Goal: Task Accomplishment & Management: Complete application form

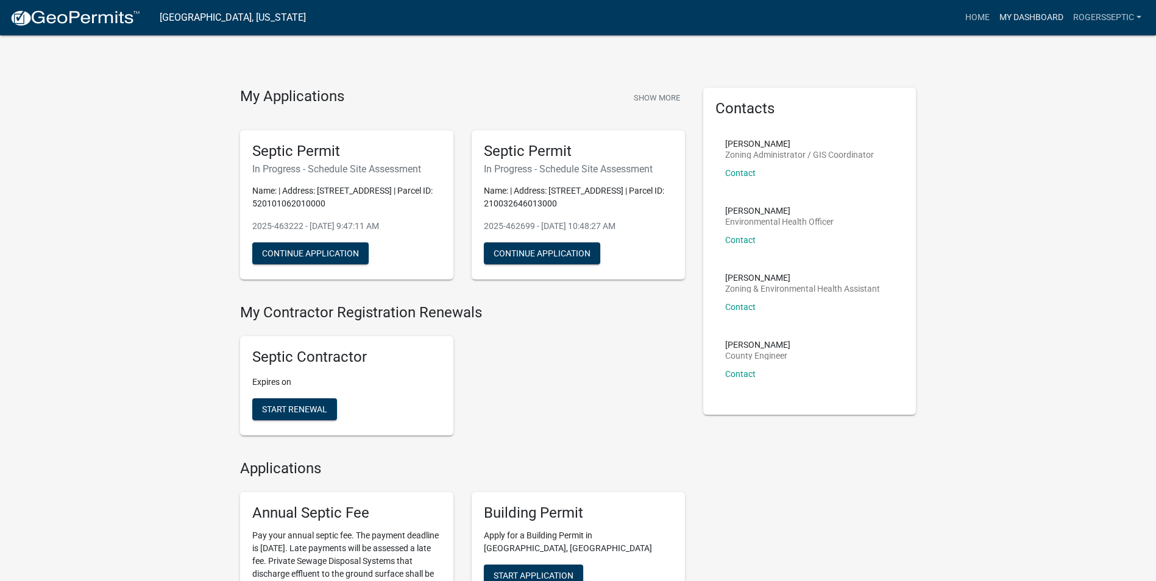
click at [1042, 15] on link "My Dashboard" at bounding box center [1032, 17] width 74 height 23
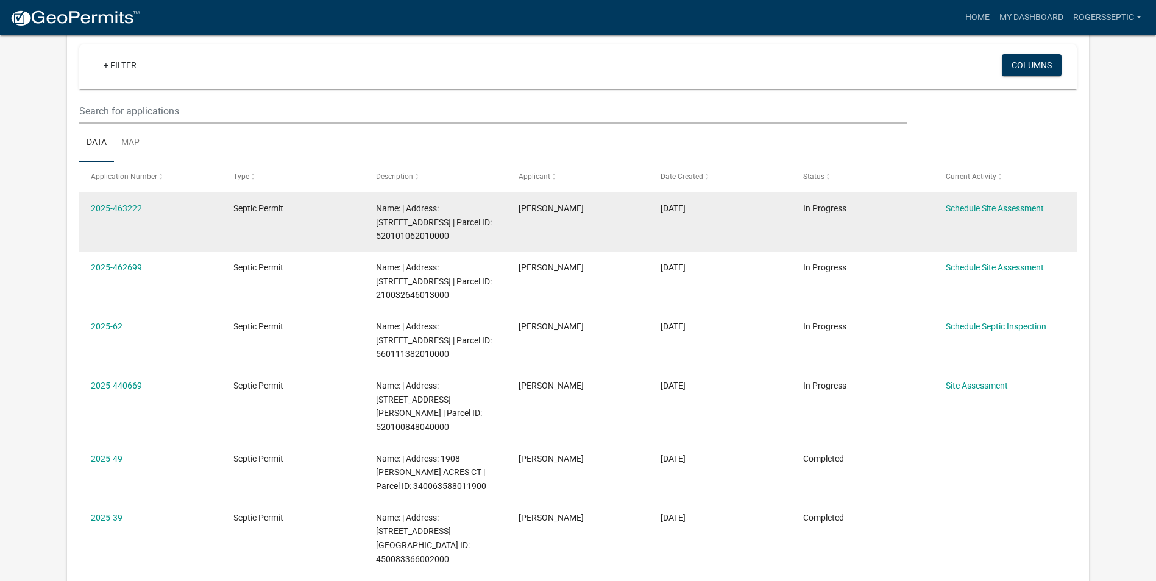
scroll to position [122, 0]
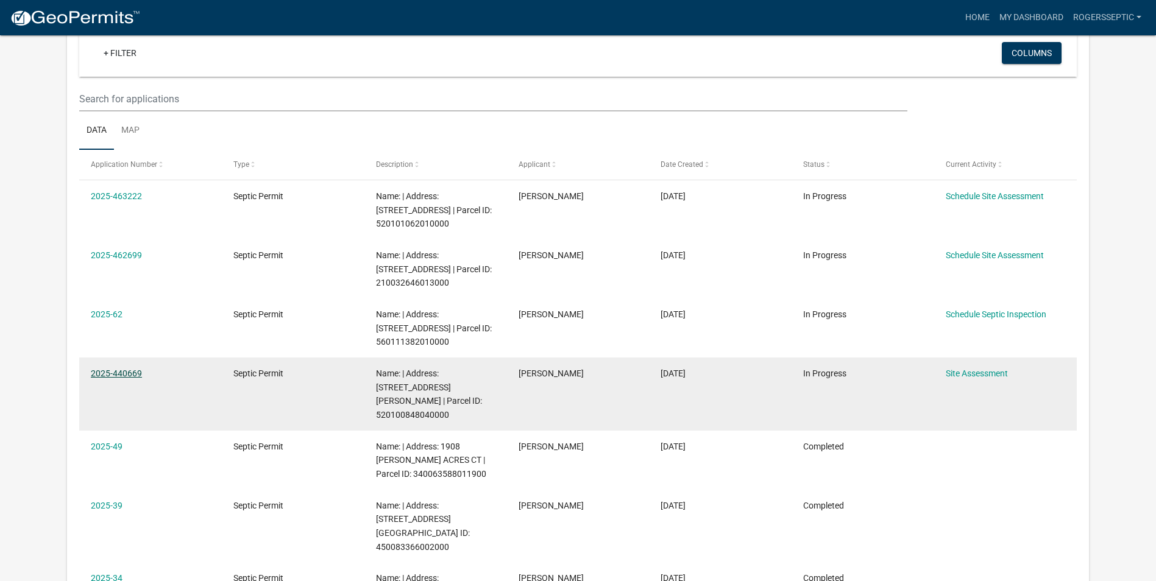
click at [129, 371] on link "2025-440669" at bounding box center [116, 374] width 51 height 10
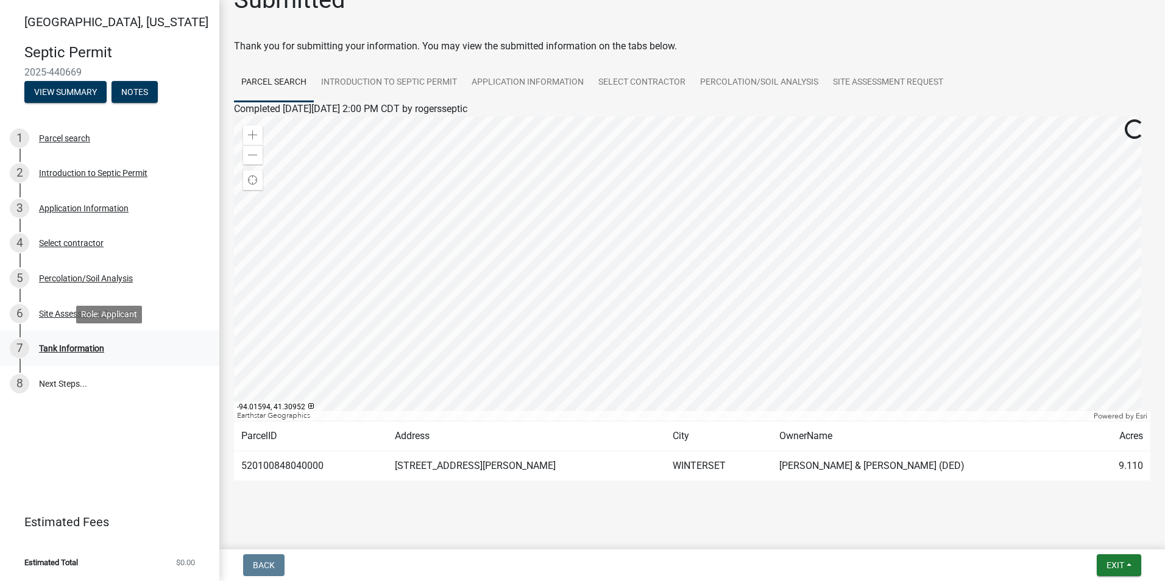
scroll to position [37, 0]
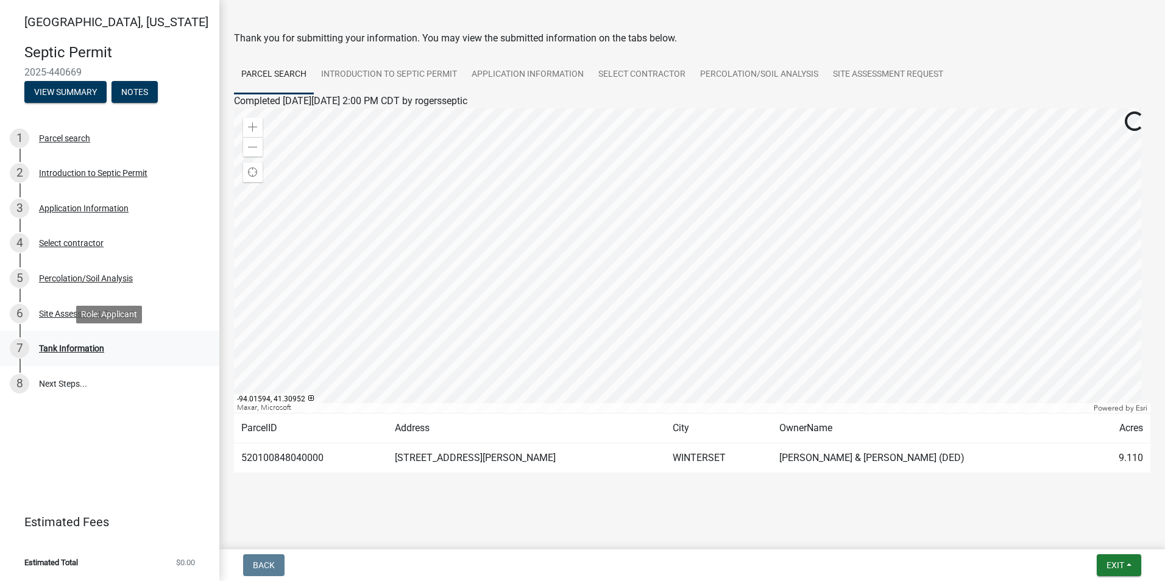
click at [74, 346] on div "Tank Information" at bounding box center [71, 348] width 65 height 9
click at [71, 386] on link "8 Next Steps..." at bounding box center [109, 383] width 219 height 35
click at [76, 307] on div "6 Site Assessment Request" at bounding box center [105, 314] width 190 height 20
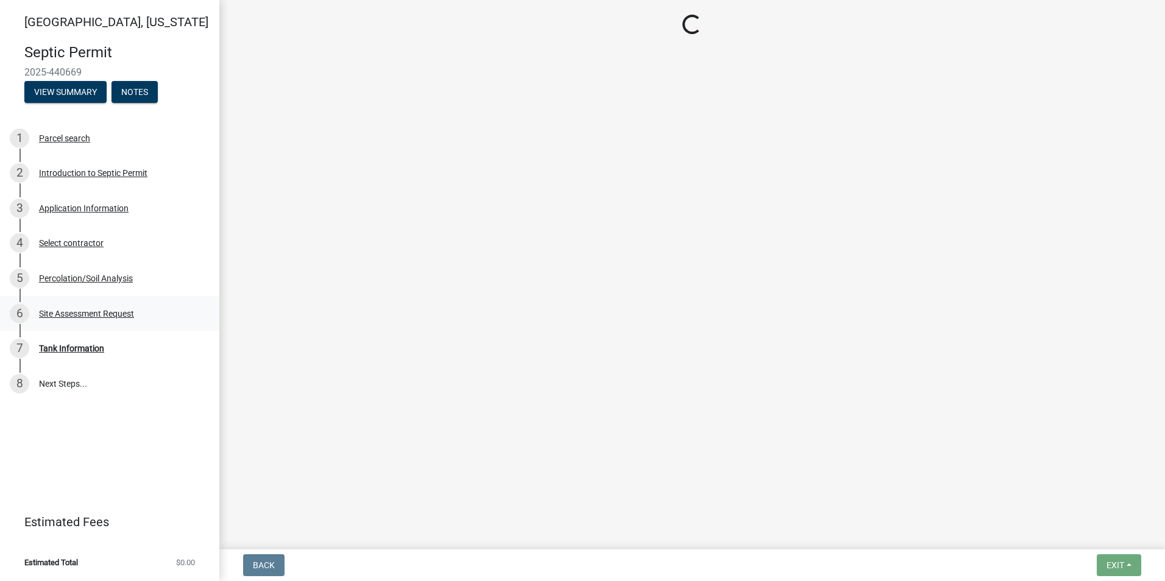
scroll to position [0, 0]
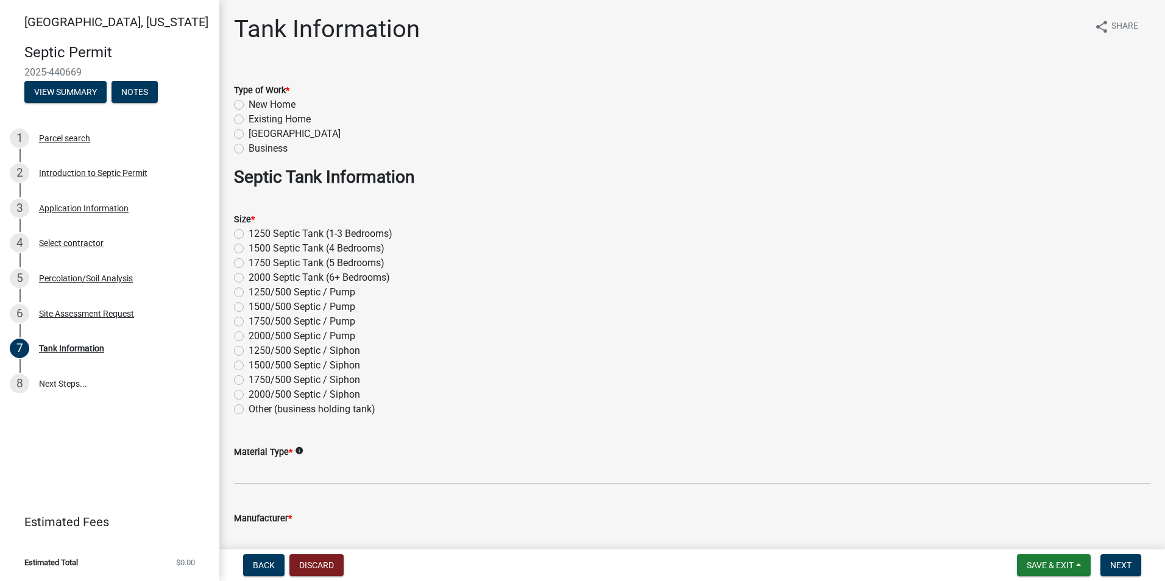
click at [249, 335] on label "2000/500 Septic / Pump" at bounding box center [302, 336] width 107 height 15
click at [249, 335] on input "2000/500 Septic / Pump" at bounding box center [253, 333] width 8 height 8
radio input "true"
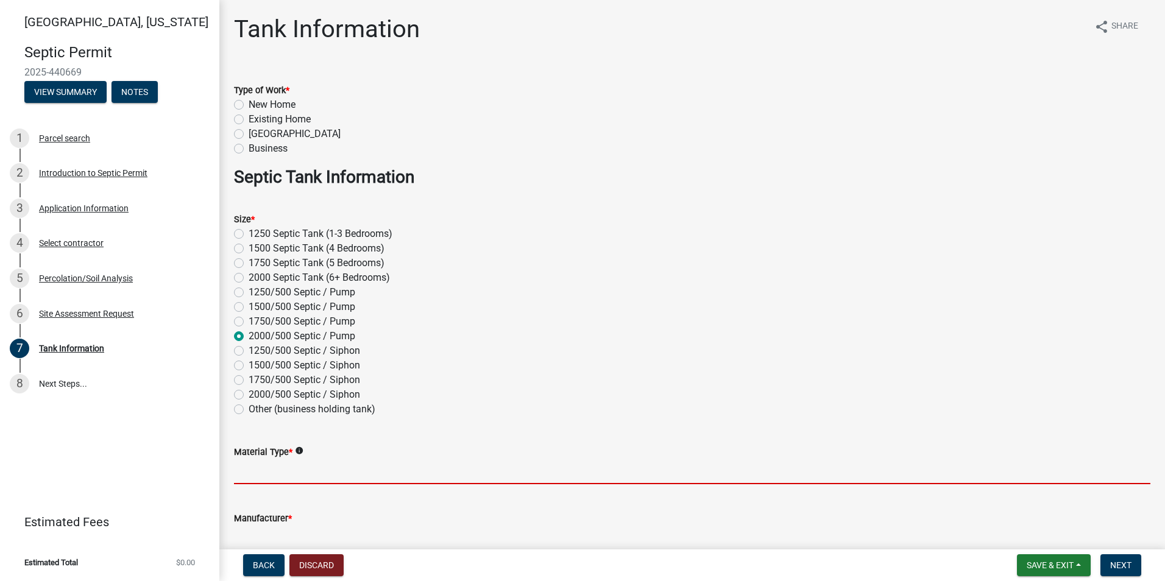
click at [241, 477] on input "Material Type *" at bounding box center [692, 471] width 917 height 25
type input "POLY"
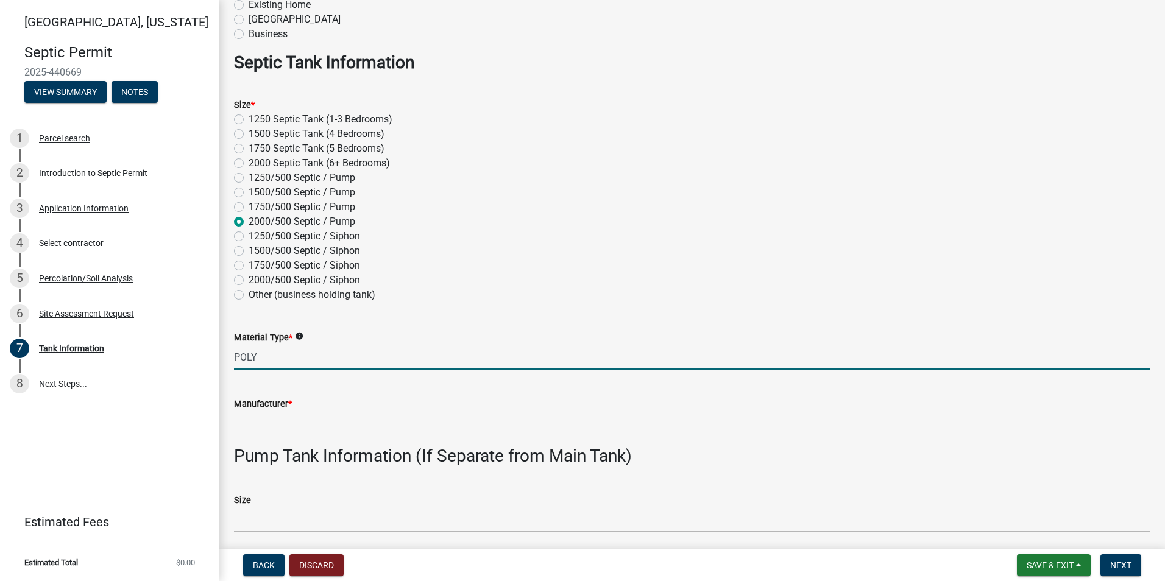
scroll to position [122, 0]
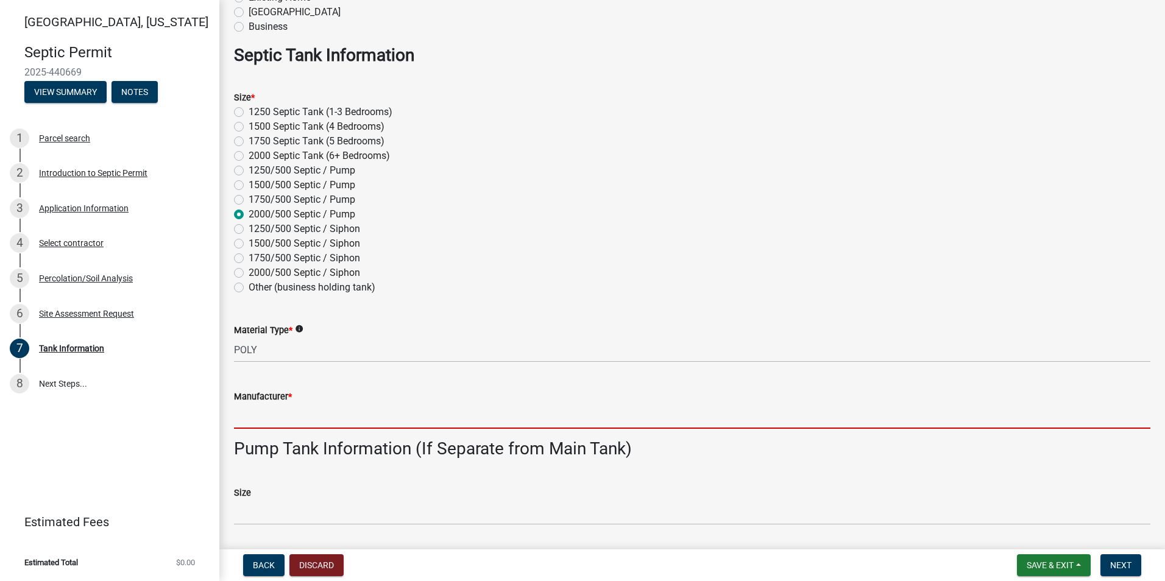
click at [250, 417] on input "Manufacturer *" at bounding box center [692, 416] width 917 height 25
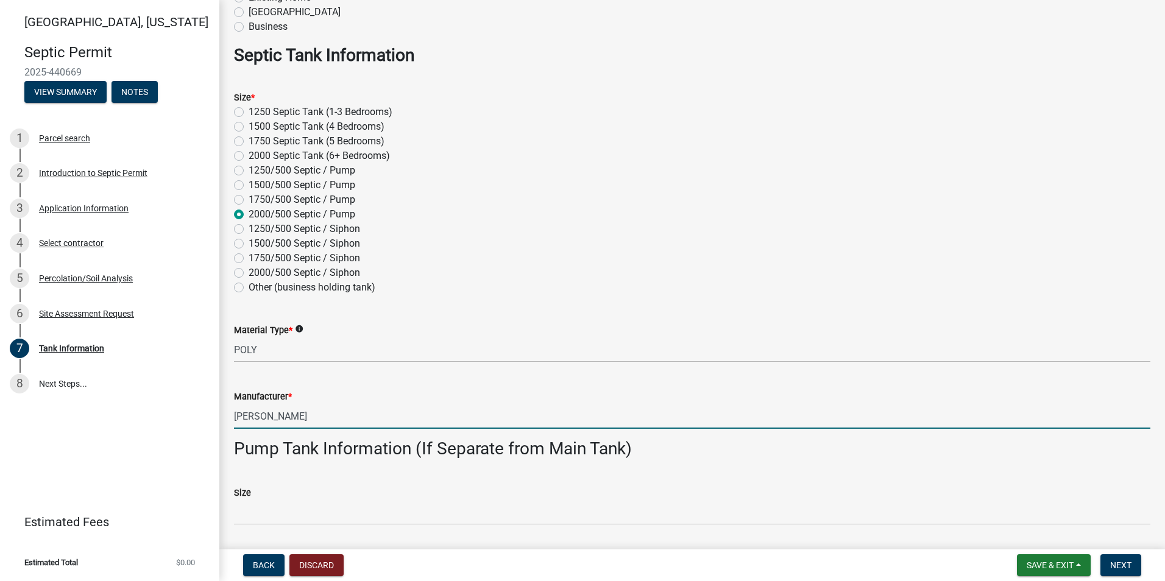
type input "Coon"
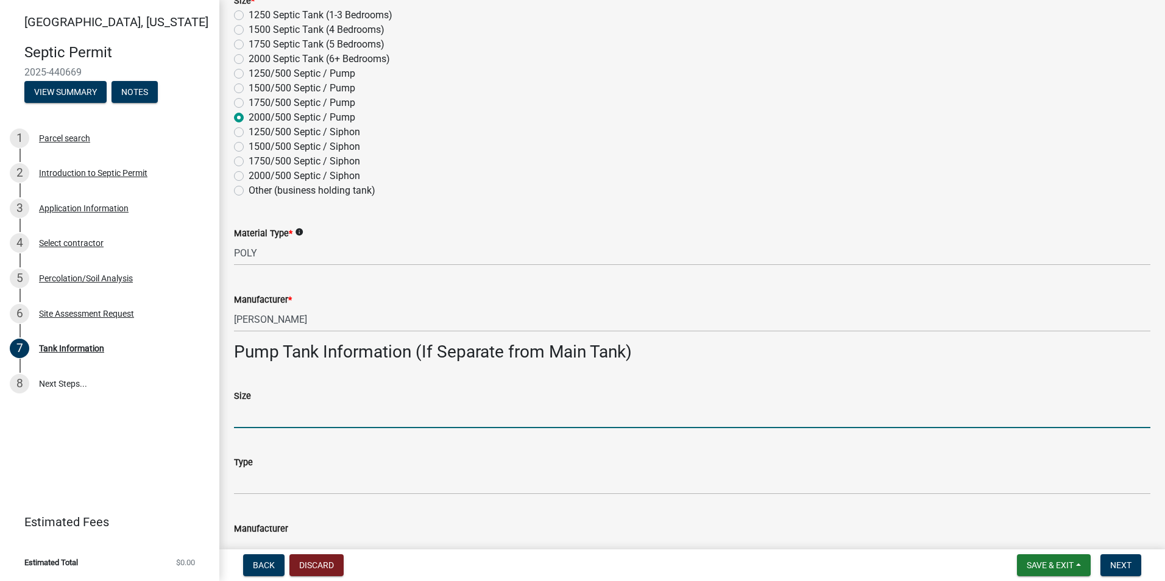
scroll to position [244, 0]
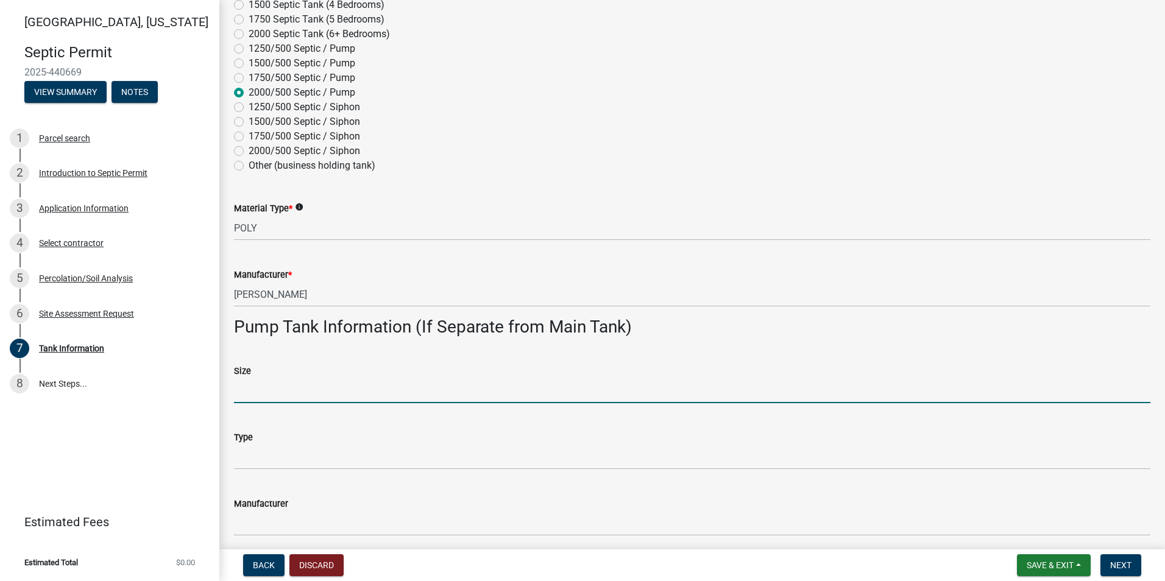
click at [238, 395] on input "Size" at bounding box center [692, 390] width 917 height 25
type input "500 gal"
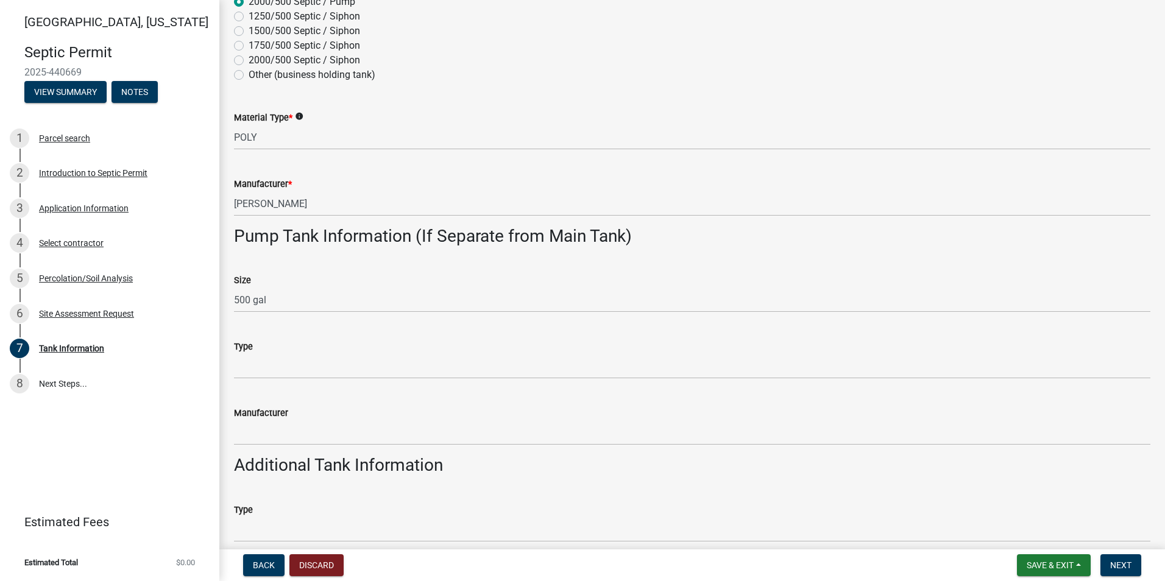
scroll to position [366, 0]
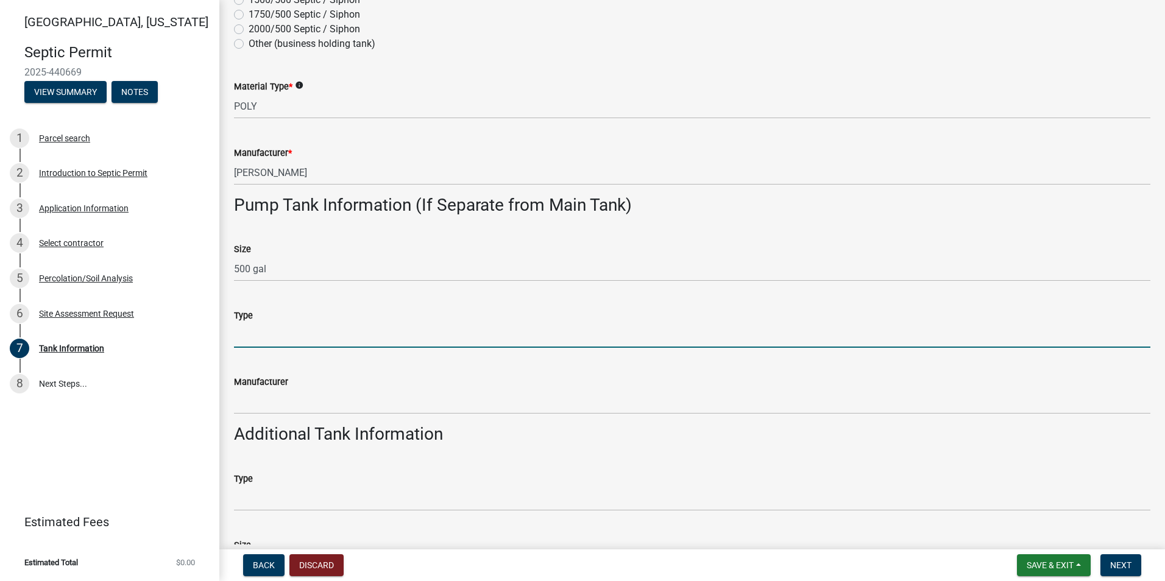
click at [243, 335] on input "Type" at bounding box center [692, 335] width 917 height 25
type input "Poly"
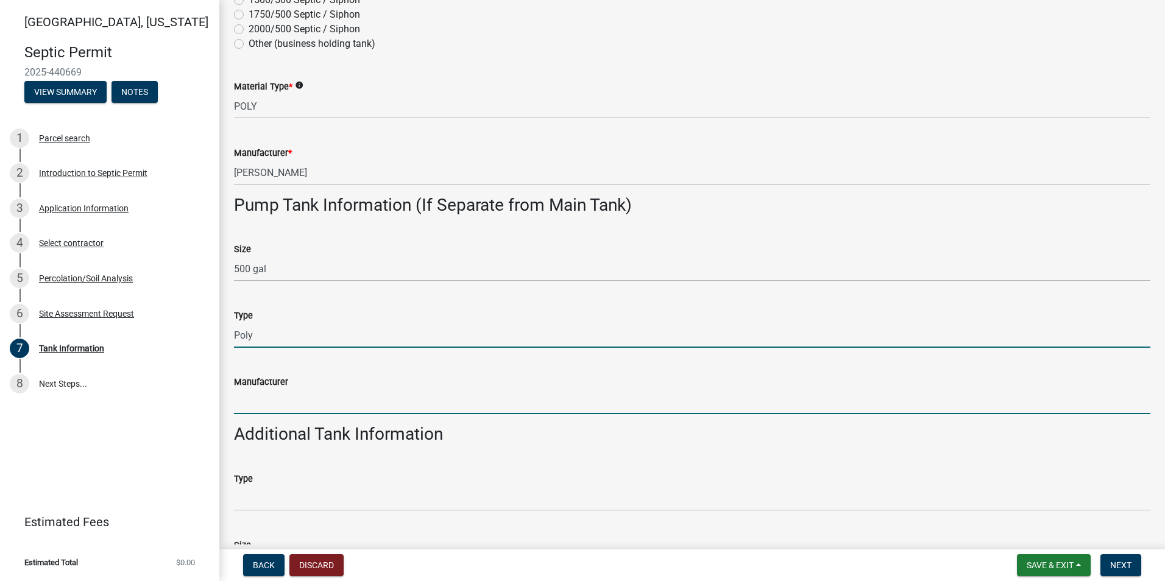
click at [245, 403] on input "Manufacturer" at bounding box center [692, 401] width 917 height 25
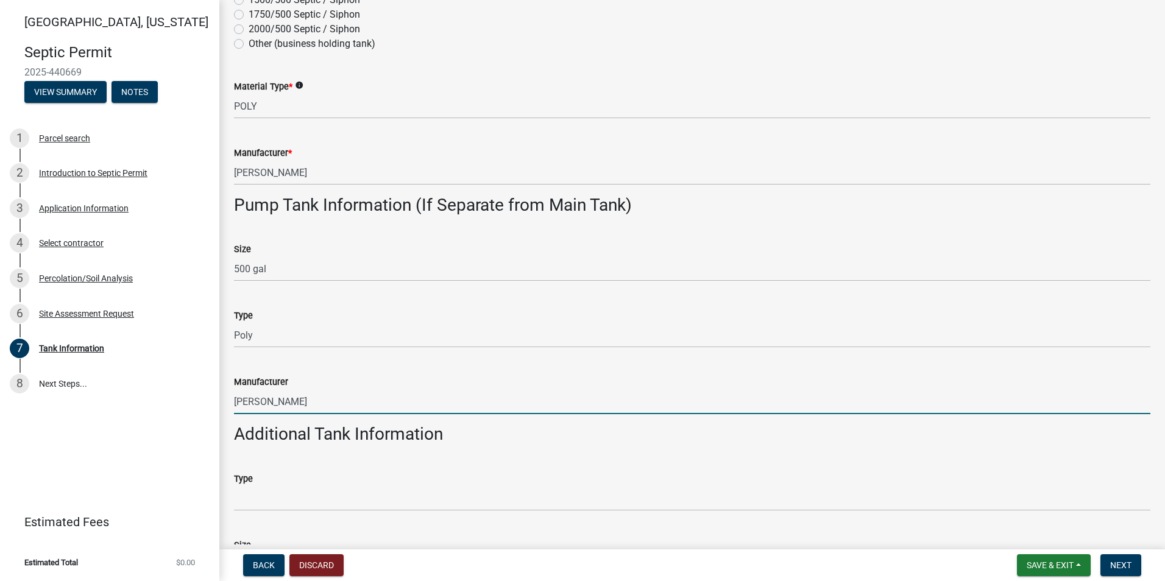
scroll to position [427, 0]
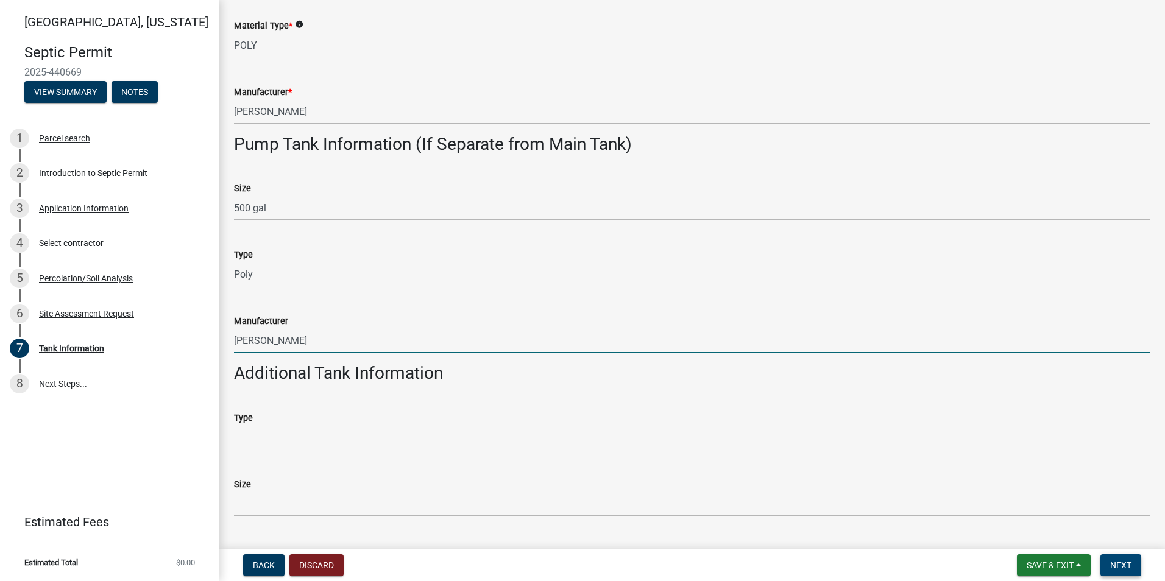
type input "Coon"
click at [1121, 564] on span "Next" at bounding box center [1120, 566] width 21 height 10
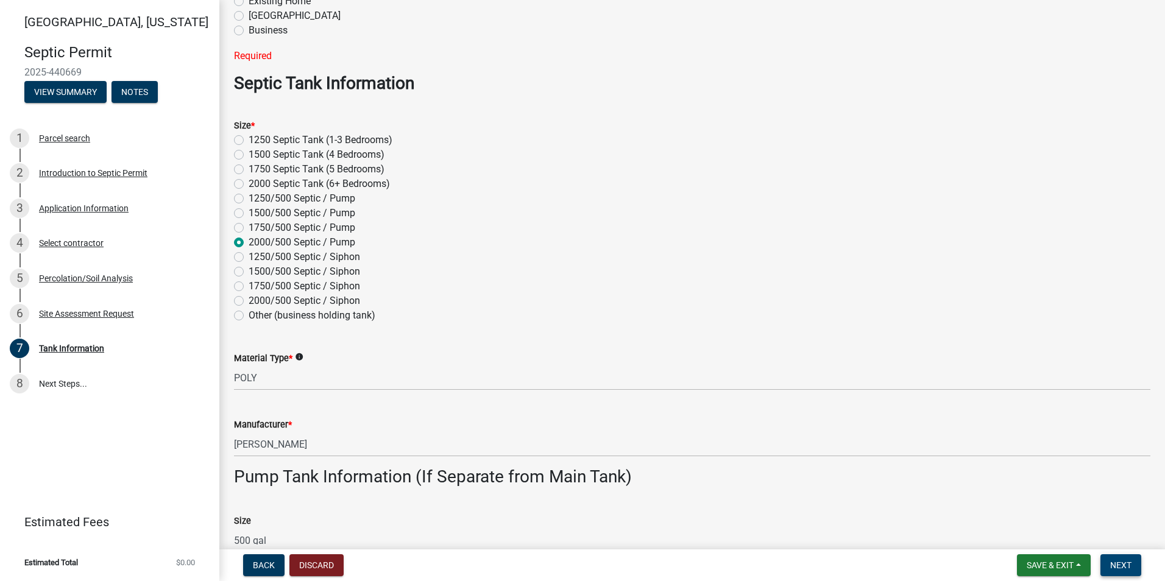
scroll to position [0, 0]
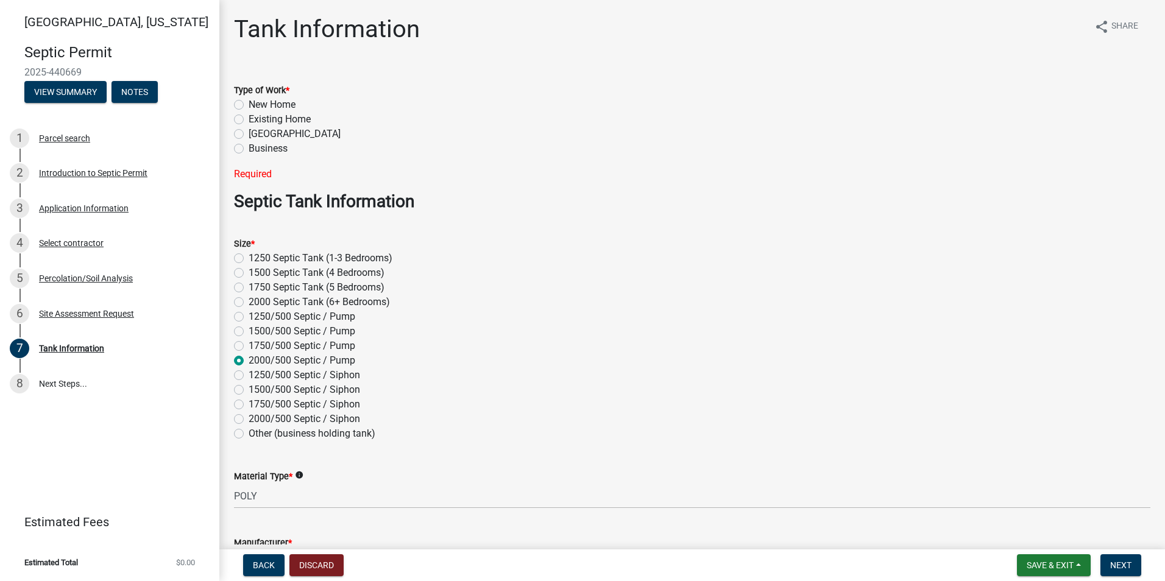
click at [249, 116] on label "Existing Home" at bounding box center [280, 119] width 62 height 15
click at [249, 116] on input "Existing Home" at bounding box center [253, 116] width 8 height 8
radio input "true"
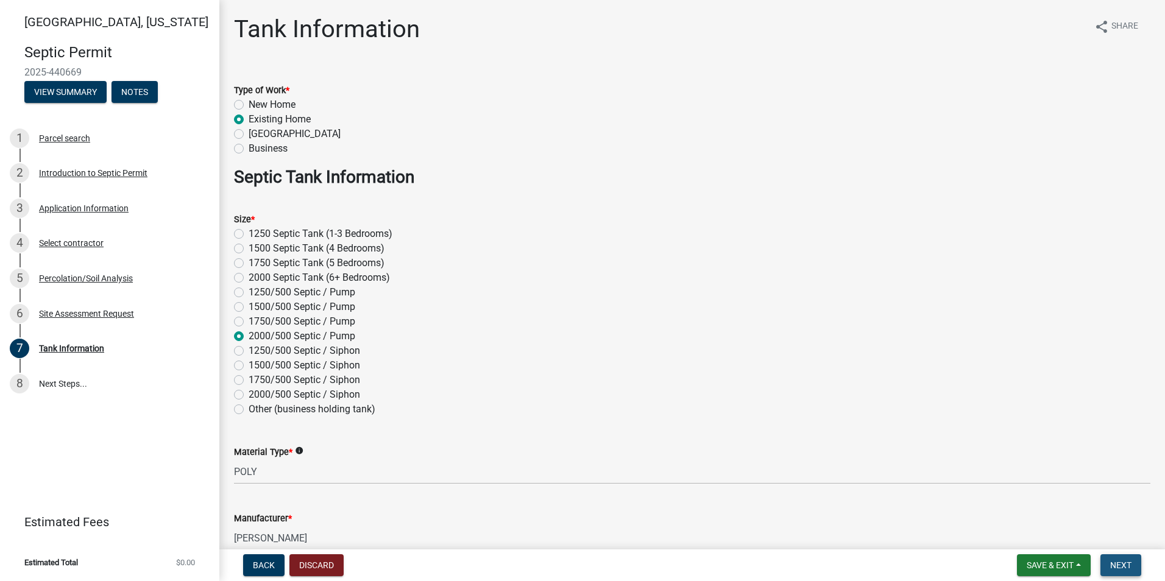
click at [1124, 562] on span "Next" at bounding box center [1120, 566] width 21 height 10
click at [1117, 561] on span "Next" at bounding box center [1120, 566] width 21 height 10
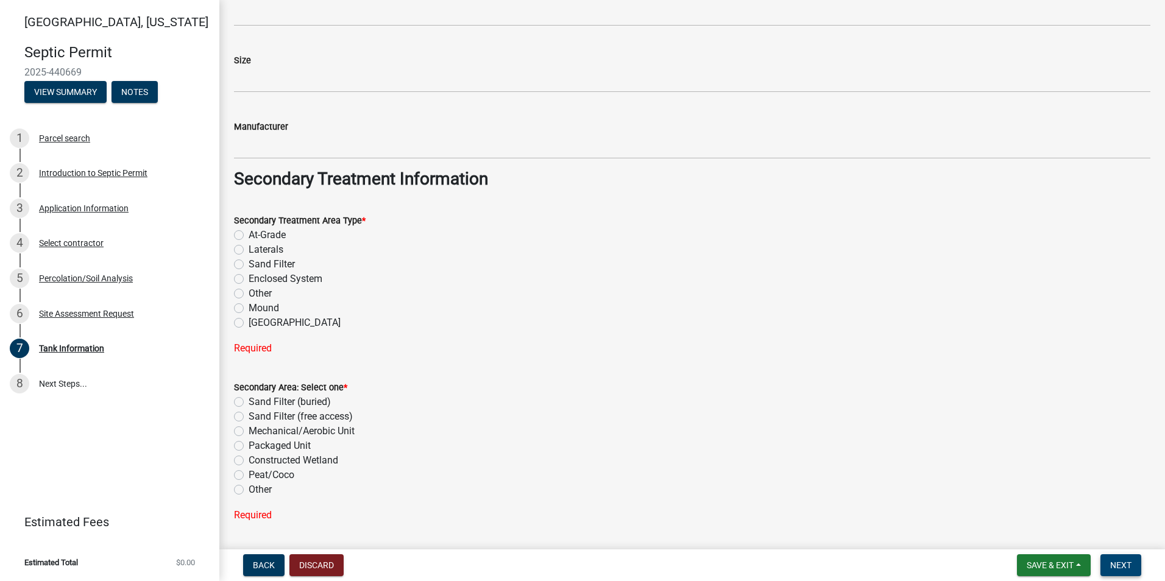
scroll to position [853, 0]
click at [249, 262] on label "Sand Filter" at bounding box center [272, 262] width 46 height 15
click at [249, 262] on input "Sand Filter" at bounding box center [253, 259] width 8 height 8
radio input "true"
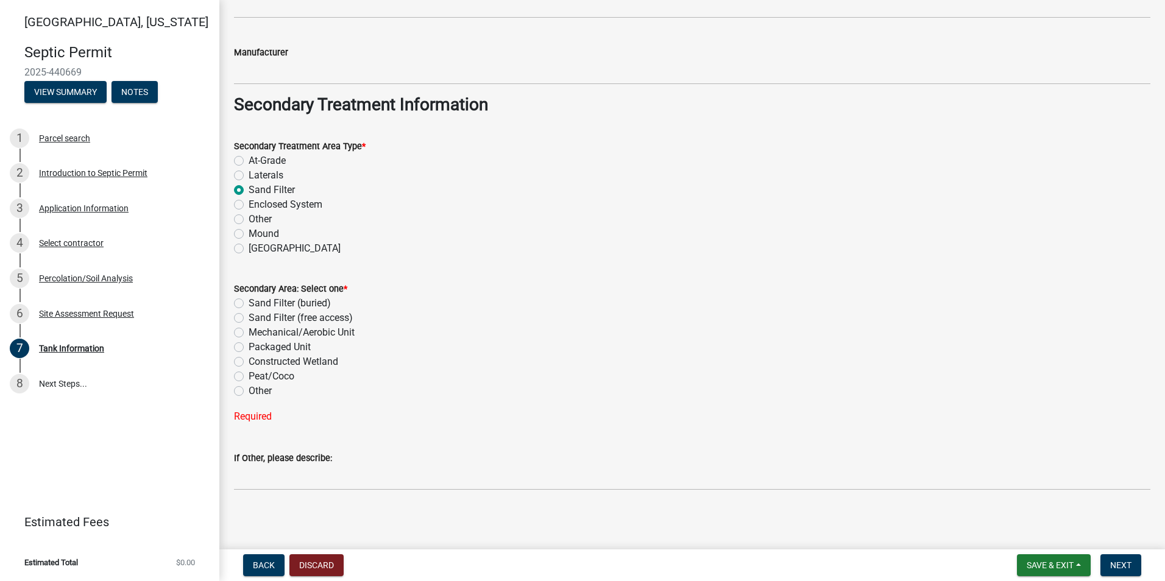
scroll to position [928, 0]
click at [249, 300] on label "Sand Filter (buried)" at bounding box center [290, 300] width 82 height 15
click at [249, 300] on input "Sand Filter (buried)" at bounding box center [253, 297] width 8 height 8
radio input "true"
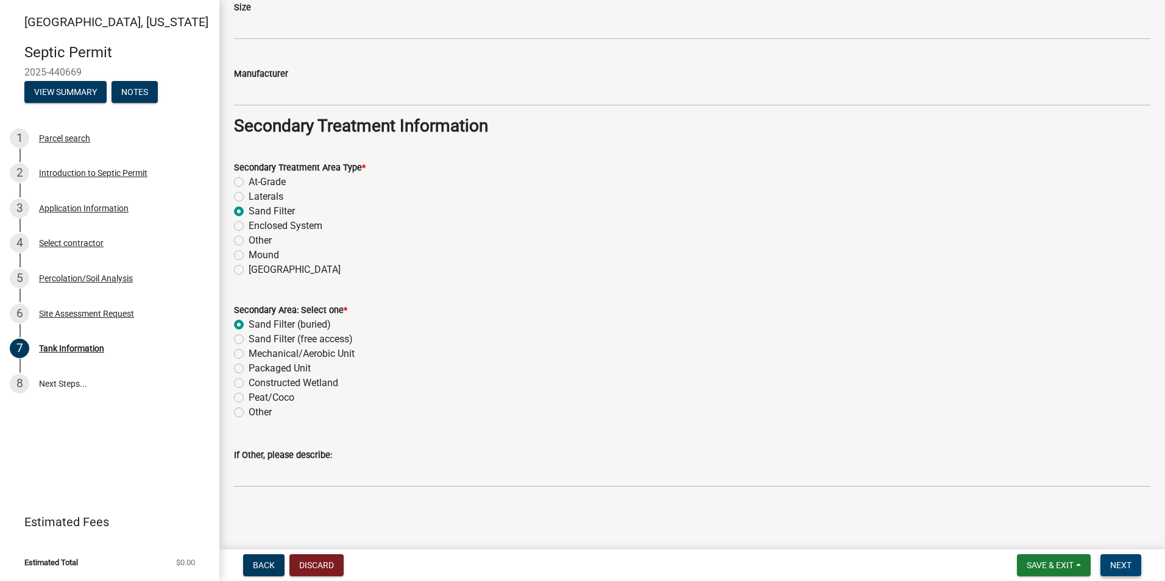
click at [1129, 567] on span "Next" at bounding box center [1120, 566] width 21 height 10
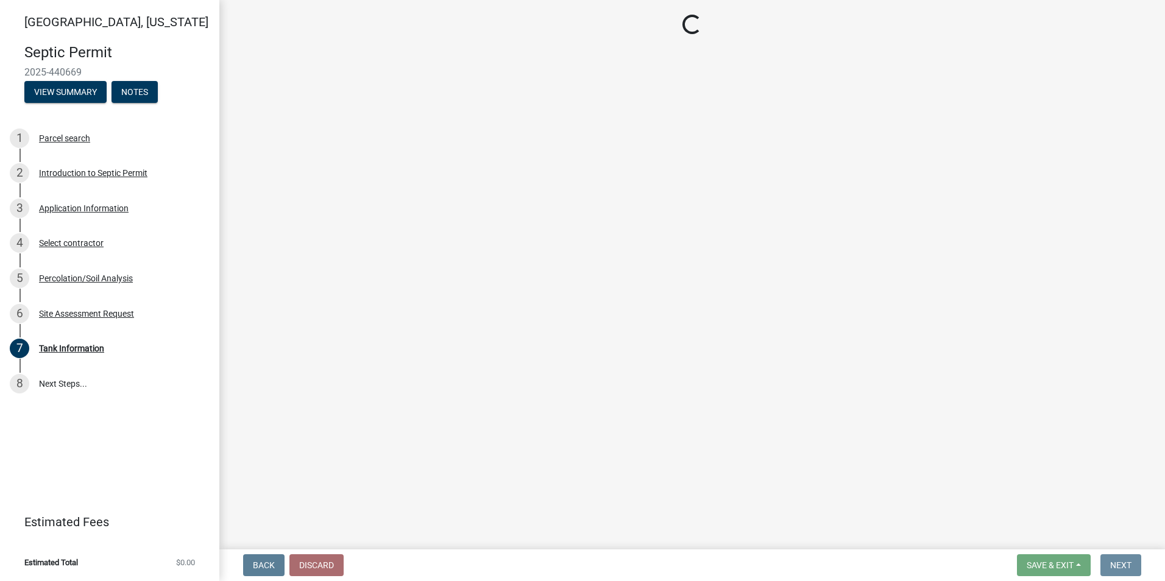
scroll to position [0, 0]
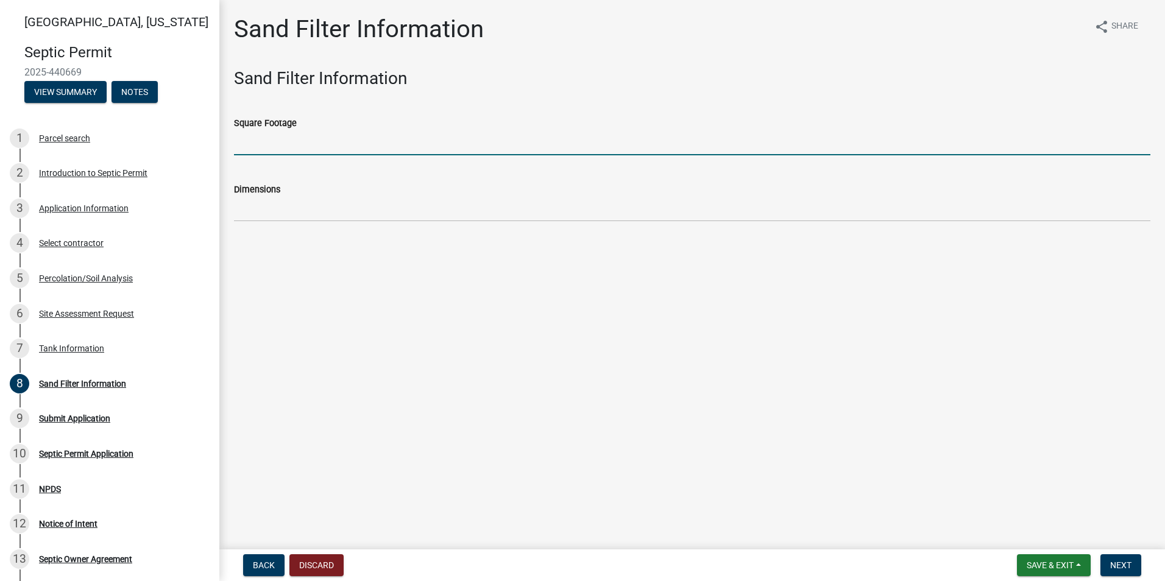
click at [252, 150] on input "Square Footage" at bounding box center [692, 142] width 917 height 25
type input "750"
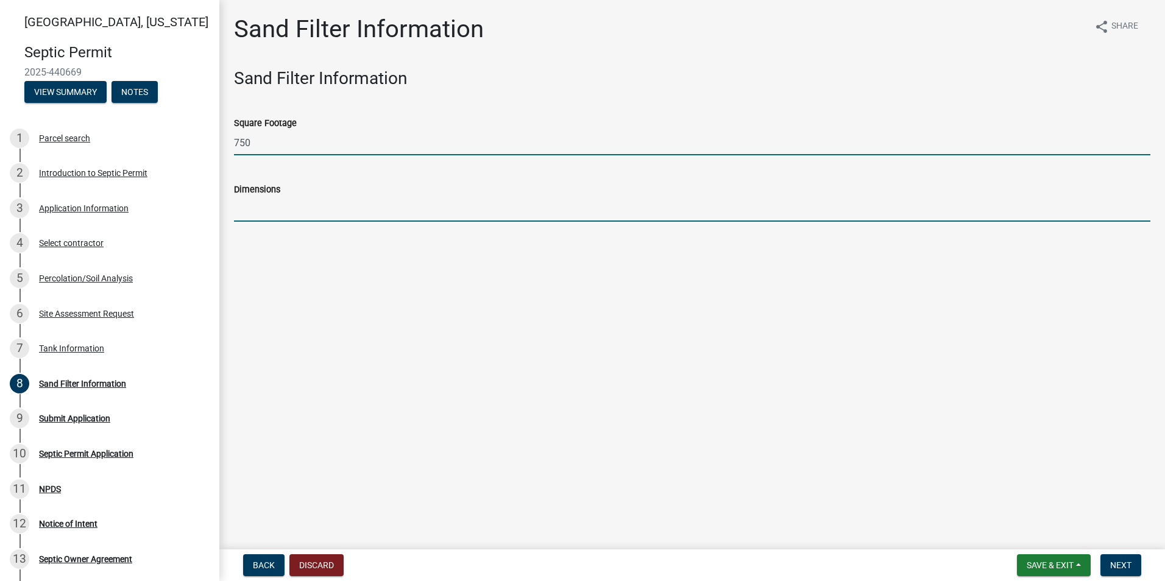
click at [236, 219] on input "Dimensions" at bounding box center [692, 209] width 917 height 25
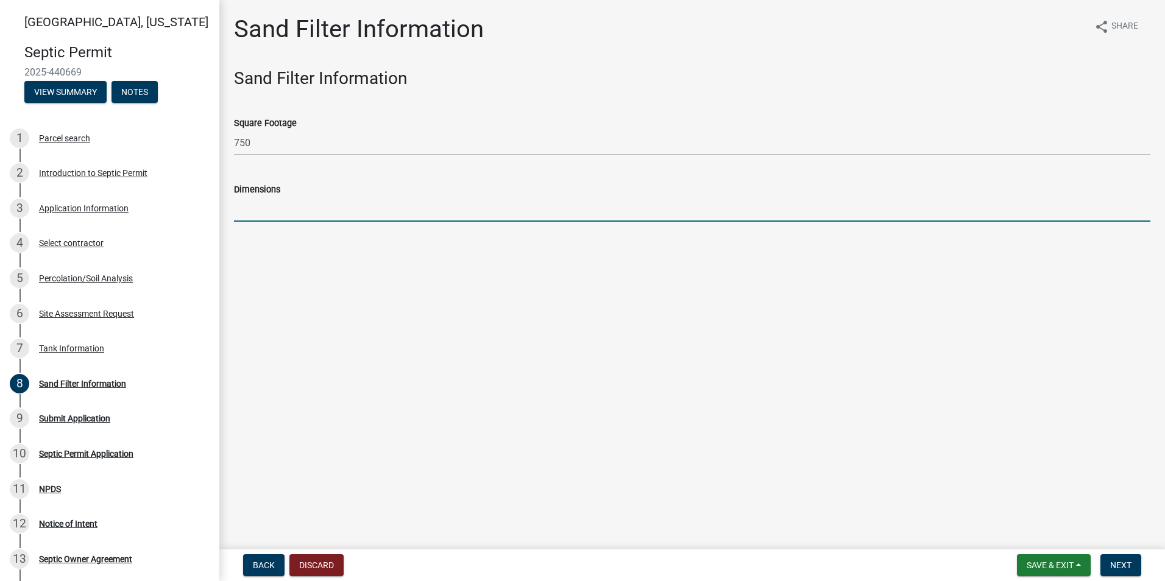
click at [247, 213] on input "Dimensions" at bounding box center [692, 209] width 917 height 25
type input "12 X 62"
click at [1117, 561] on span "Next" at bounding box center [1120, 566] width 21 height 10
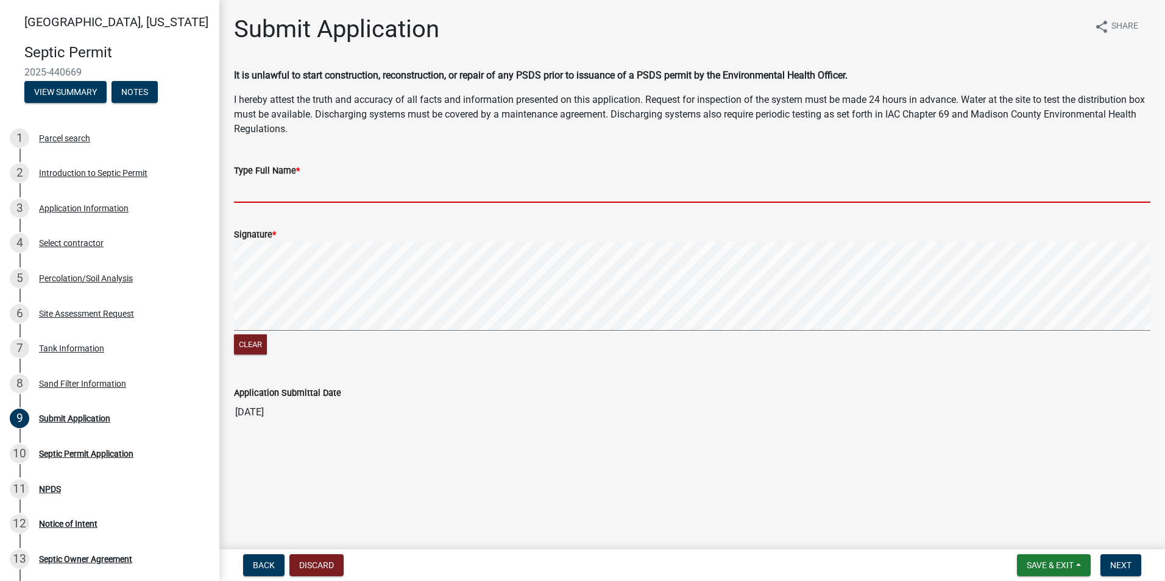
click at [252, 194] on input "Type Full Name *" at bounding box center [692, 190] width 917 height 25
type input "[PERSON_NAME]"
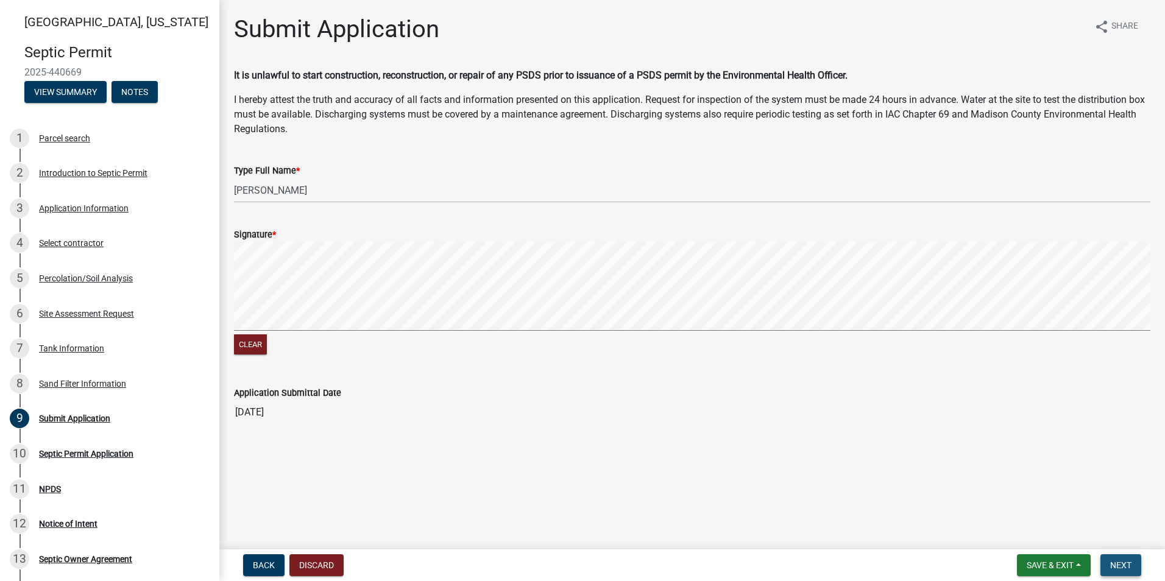
click at [1124, 567] on span "Next" at bounding box center [1120, 566] width 21 height 10
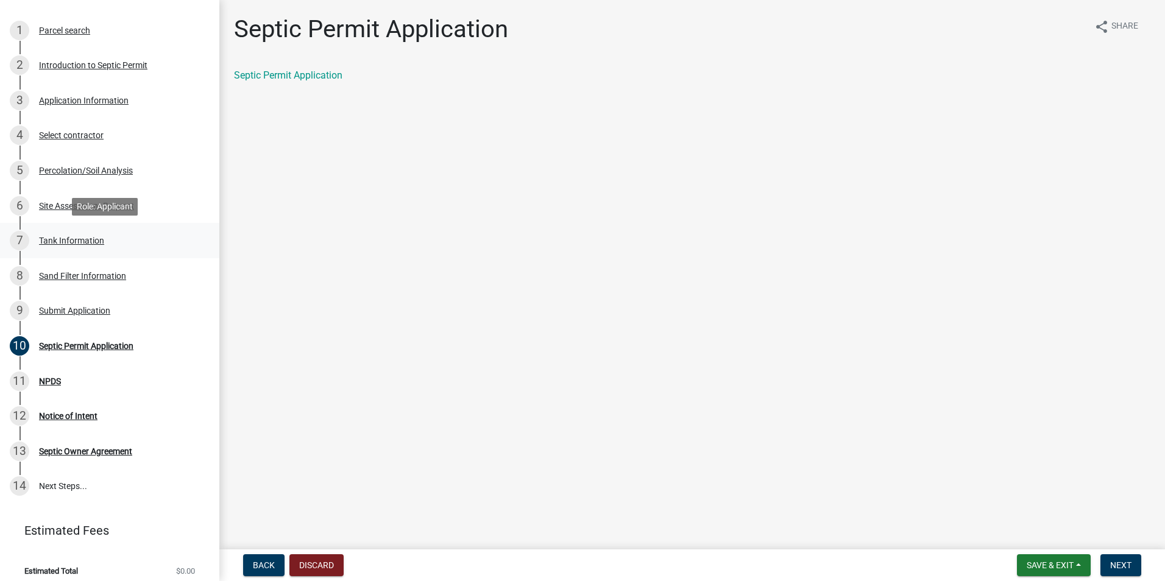
scroll to position [116, 0]
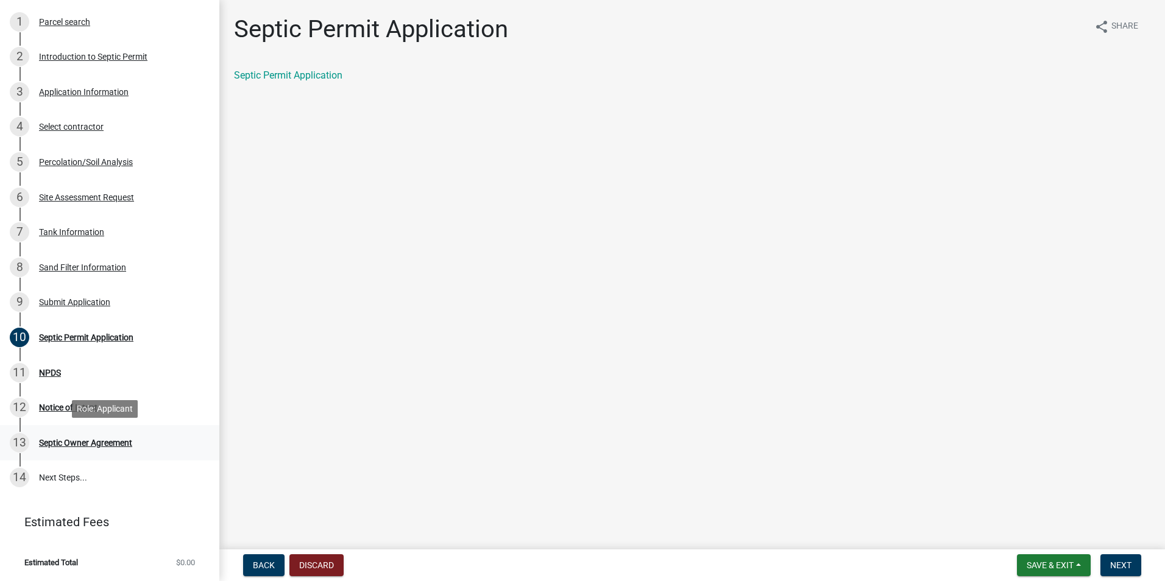
click at [84, 444] on div "Septic Owner Agreement" at bounding box center [85, 443] width 93 height 9
click at [69, 408] on div "Notice of Intent" at bounding box center [68, 407] width 59 height 9
click at [57, 339] on div "Septic Permit Application" at bounding box center [86, 337] width 94 height 9
click at [1118, 566] on span "Next" at bounding box center [1120, 566] width 21 height 10
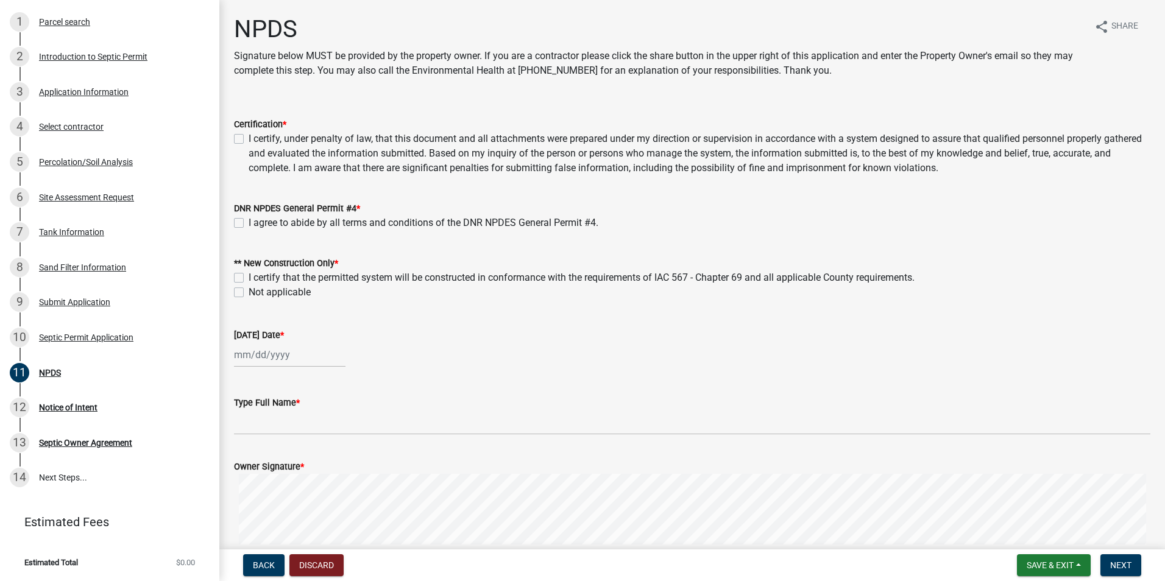
click at [249, 140] on label "I certify, under penalty of law, that this document and all attachments were pr…" at bounding box center [700, 154] width 902 height 44
click at [249, 140] on input "I certify, under penalty of law, that this document and all attachments were pr…" at bounding box center [253, 136] width 8 height 8
checkbox input "true"
click at [249, 224] on label "I agree to abide by all terms and conditions of the DNR NPDES General Permit #4." at bounding box center [424, 223] width 350 height 15
click at [249, 224] on input "I agree to abide by all terms and conditions of the DNR NPDES General Permit #4." at bounding box center [253, 220] width 8 height 8
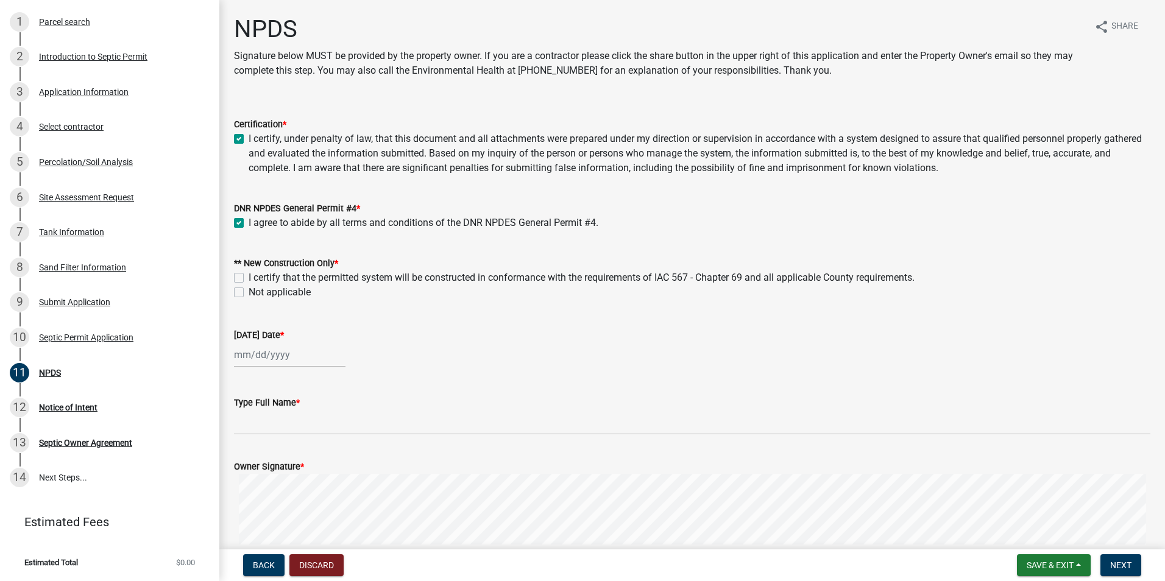
checkbox input "true"
click at [249, 279] on label "I certify that the permitted system will be constructed in conformance with the…" at bounding box center [582, 278] width 666 height 15
click at [249, 278] on input "I certify that the permitted system will be constructed in conformance with the…" at bounding box center [253, 275] width 8 height 8
checkbox input "true"
checkbox input "false"
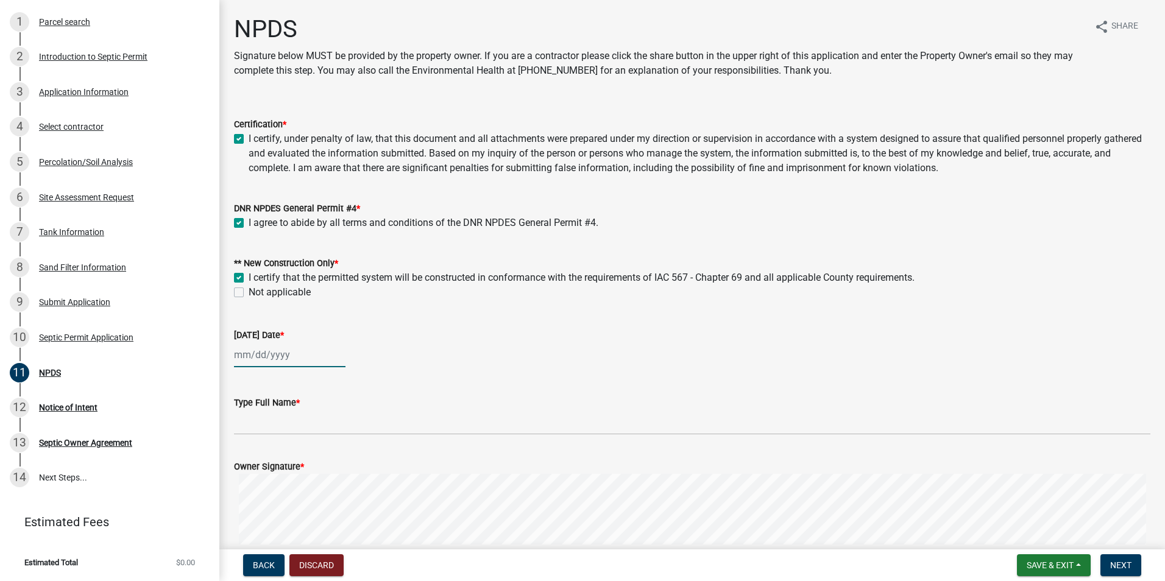
click at [244, 358] on div at bounding box center [290, 354] width 112 height 25
select select "8"
select select "2025"
click at [246, 480] on div "18" at bounding box center [246, 479] width 20 height 20
type input "08/18/2025"
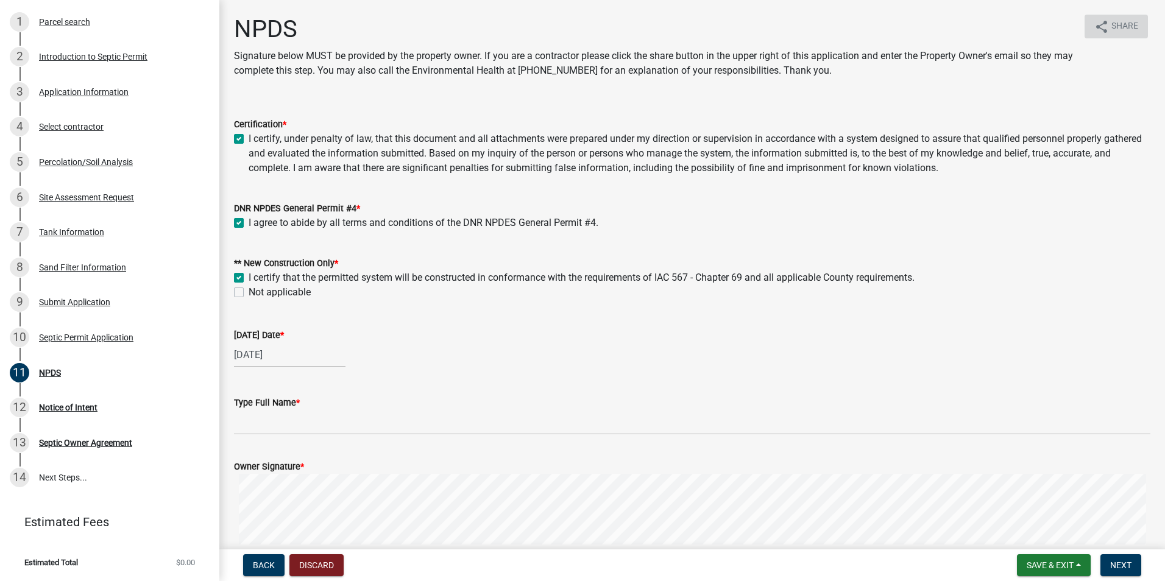
click at [1114, 23] on span "Share" at bounding box center [1125, 27] width 27 height 15
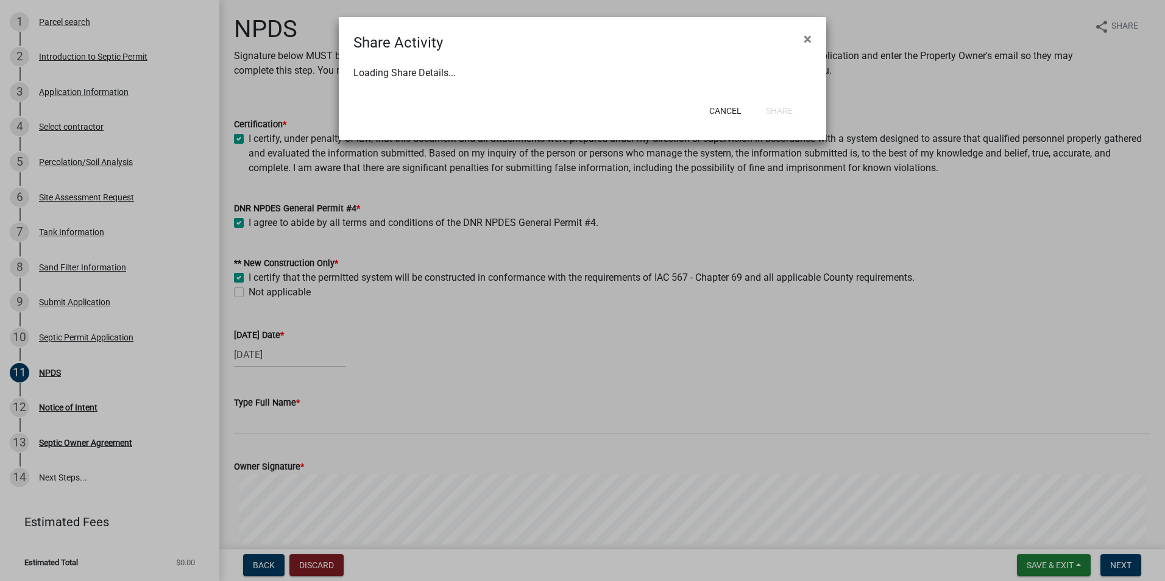
select select "1"
select select "0"
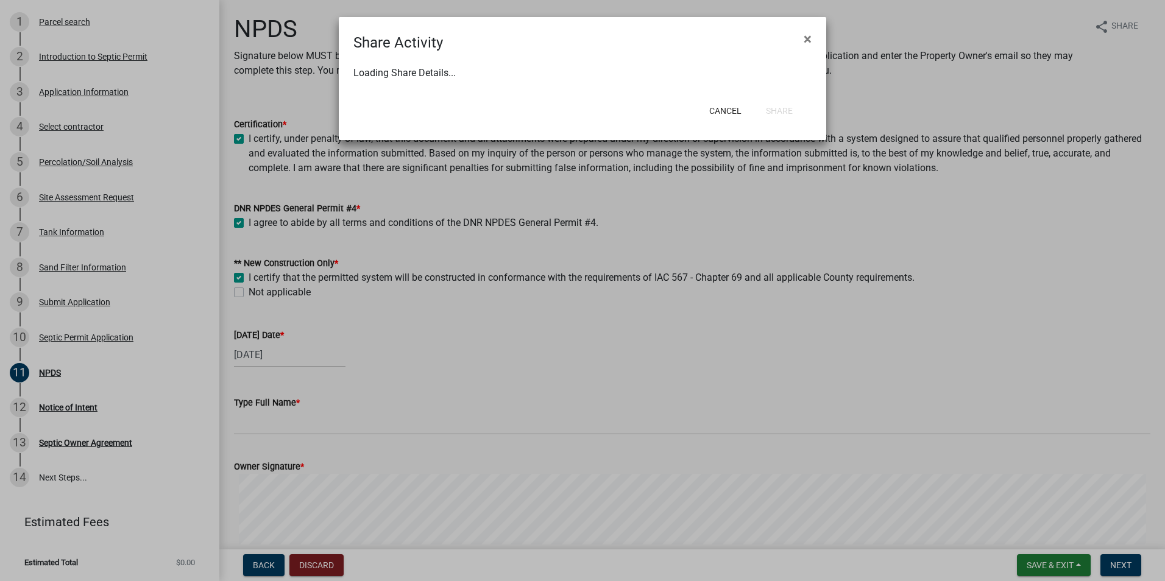
select select "0"
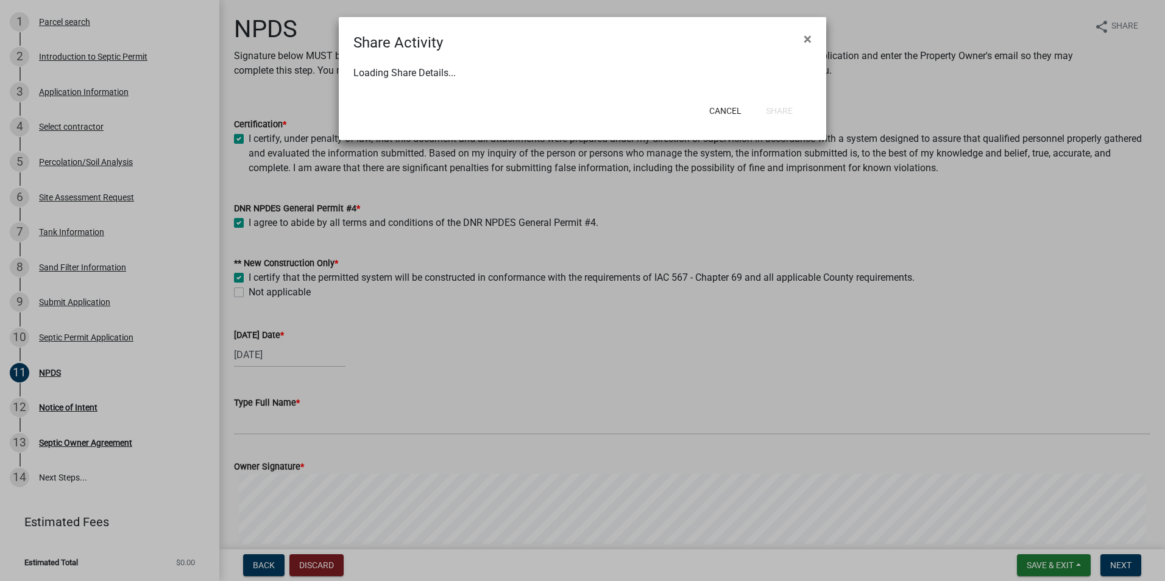
select select "0"
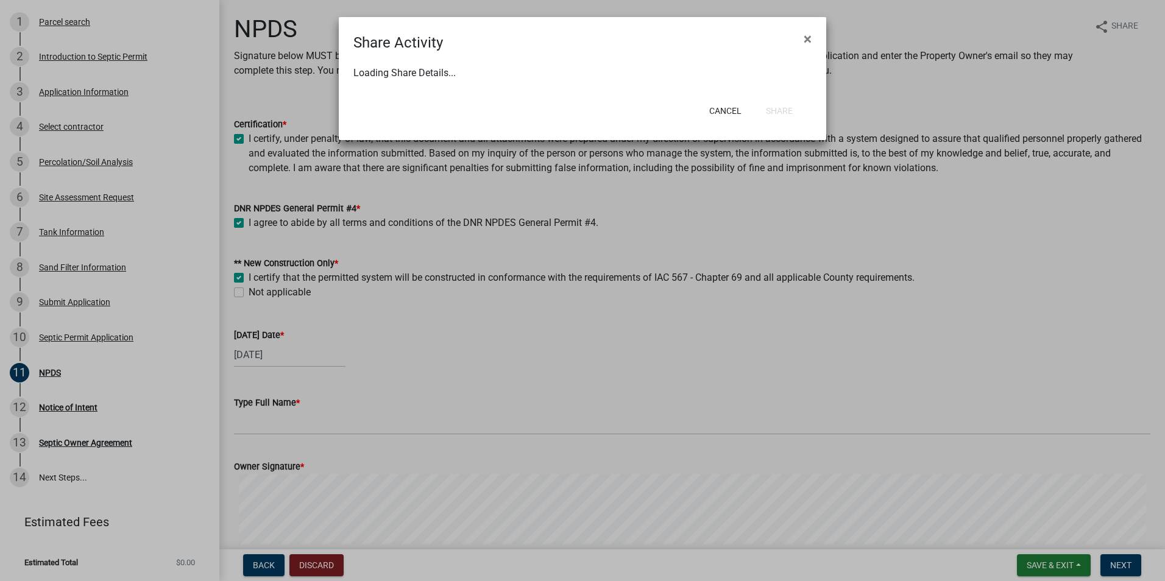
select select "0"
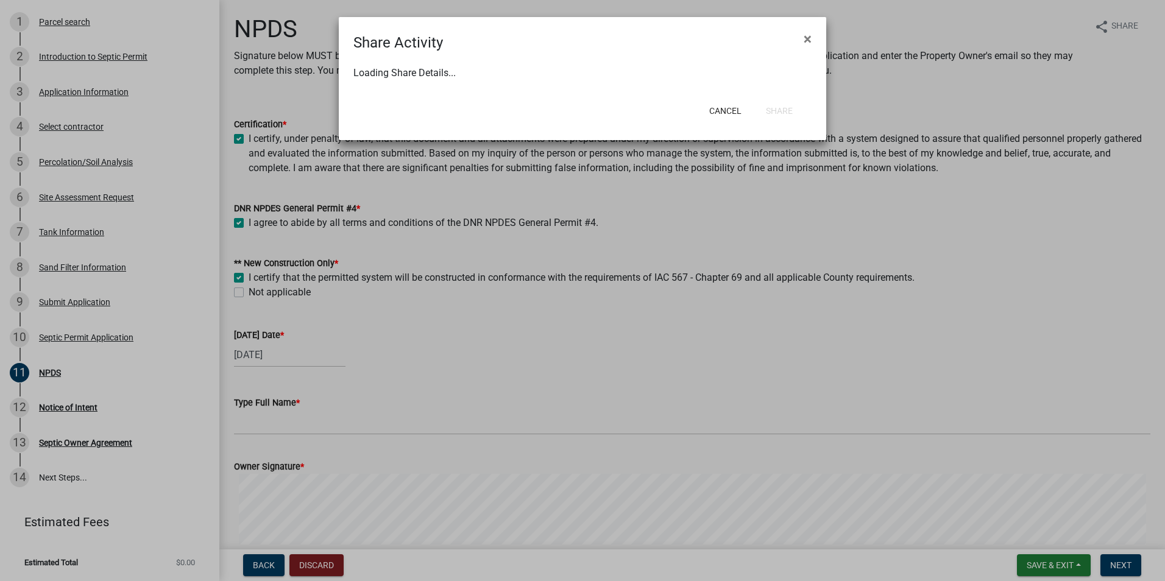
select select "0"
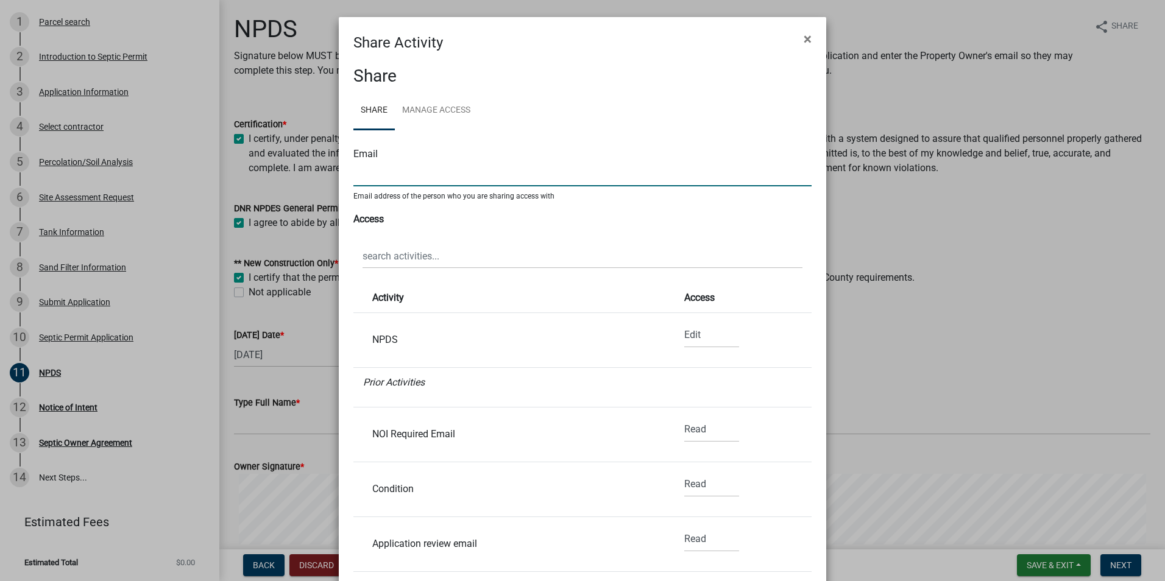
click at [358, 175] on input "text" at bounding box center [582, 173] width 458 height 25
click at [372, 176] on input "text" at bounding box center [582, 173] width 458 height 25
paste input "[EMAIL_ADDRESS][DOMAIN_NAME]"
type input "[EMAIL_ADDRESS][DOMAIN_NAME]"
click at [642, 119] on ul "Share Manage Access" at bounding box center [582, 110] width 458 height 38
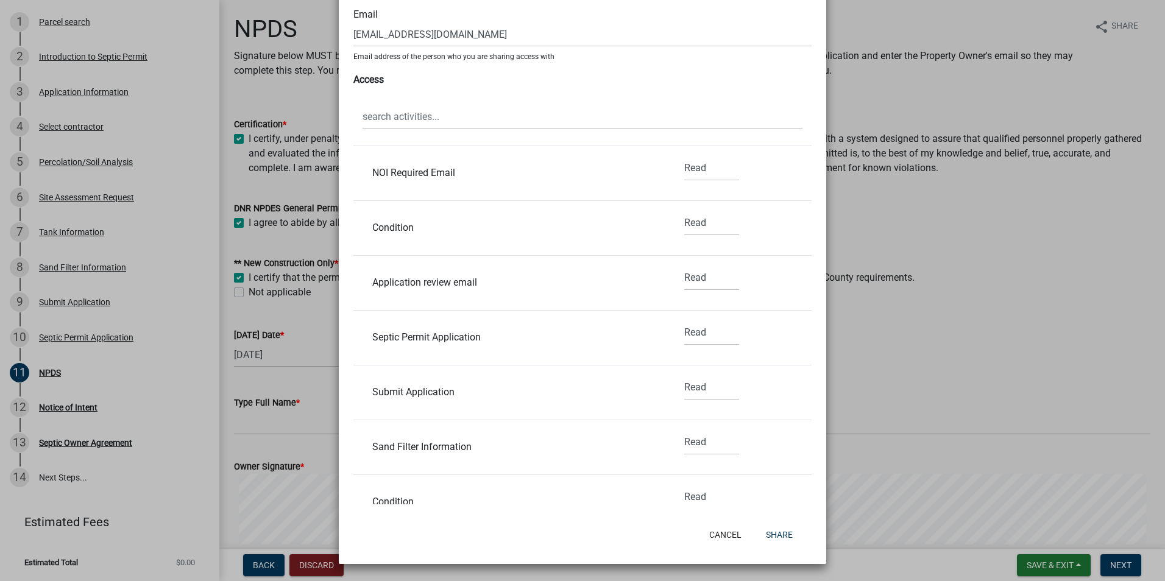
scroll to position [183, 0]
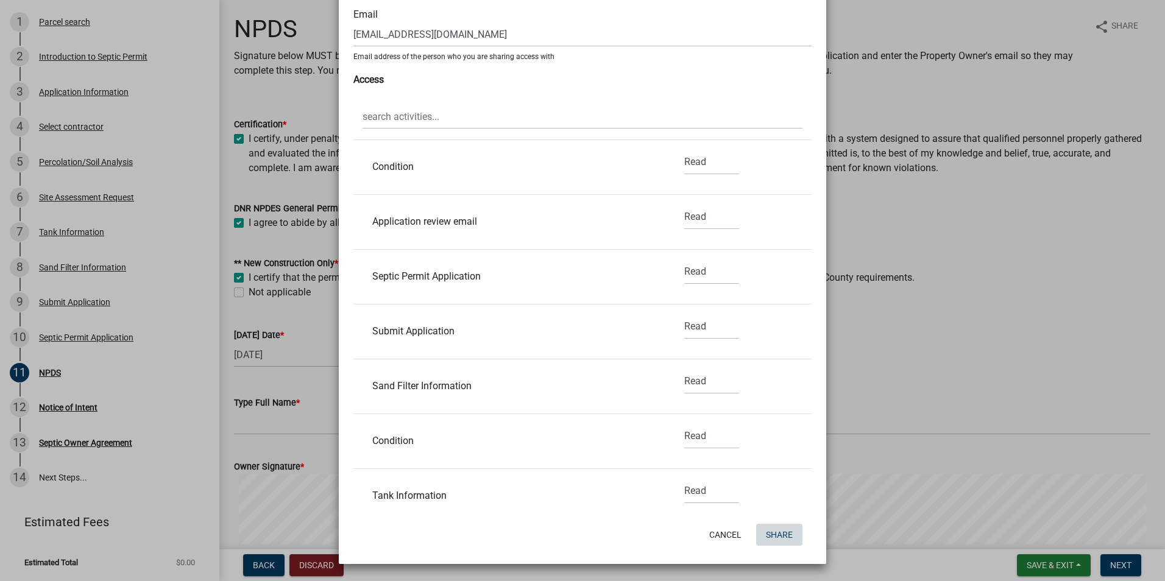
click at [771, 530] on button "Share" at bounding box center [779, 535] width 46 height 22
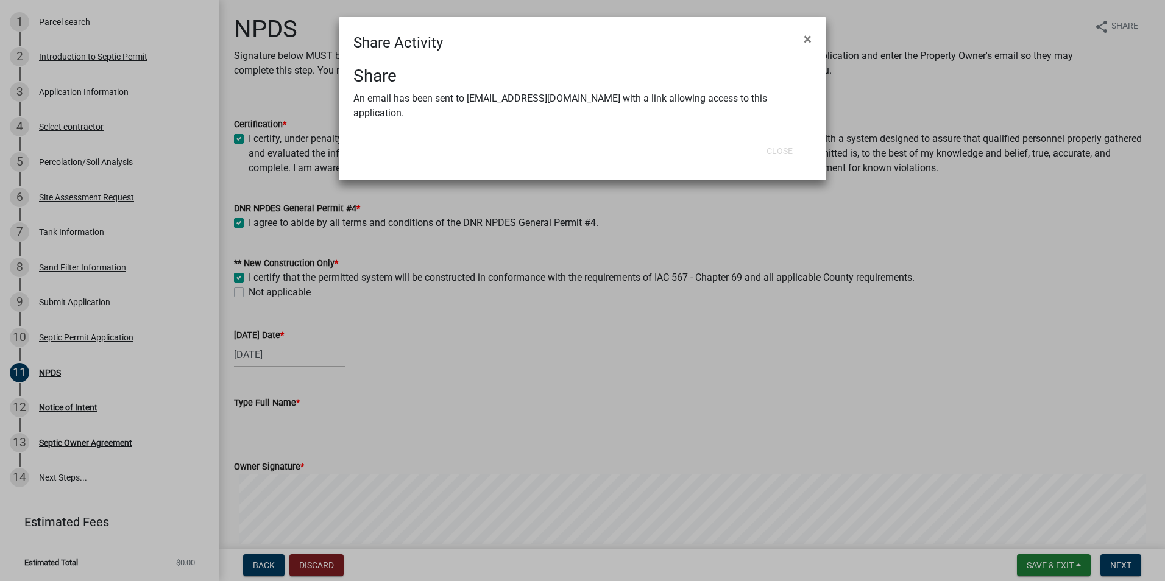
click at [439, 101] on div "An email has been sent to bmoetsch@yahoo.com with a link allowing access to thi…" at bounding box center [582, 105] width 458 height 29
click at [662, 264] on ngb-modal-window "Share Activity × Share An email has been sent to bmoetsch@yahoo.com with a link…" at bounding box center [582, 290] width 1165 height 581
